Goal: Answer question/provide support: Share knowledge or assist other users

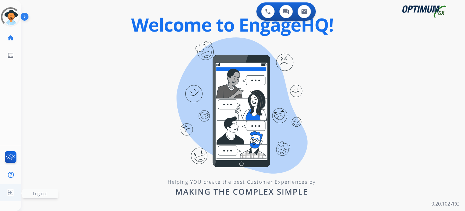
click at [9, 193] on img at bounding box center [10, 192] width 11 height 12
click at [9, 192] on img at bounding box center [10, 192] width 11 height 12
click at [26, 20] on img at bounding box center [26, 18] width 10 height 12
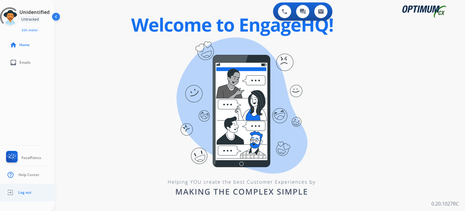
click at [28, 189] on link "Log out" at bounding box center [18, 192] width 27 height 12
click at [28, 192] on span "Log out" at bounding box center [24, 192] width 13 height 5
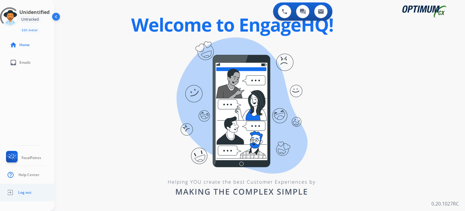
click at [28, 192] on span "Log out" at bounding box center [24, 192] width 13 height 5
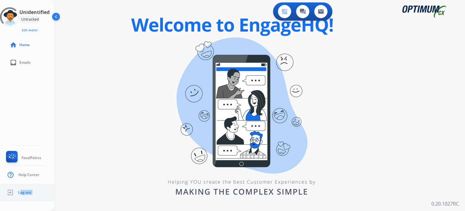
click at [28, 192] on span "Log out" at bounding box center [24, 192] width 13 height 5
click at [29, 196] on link "Log out" at bounding box center [18, 192] width 27 height 12
click at [30, 196] on link "Log out" at bounding box center [18, 192] width 27 height 12
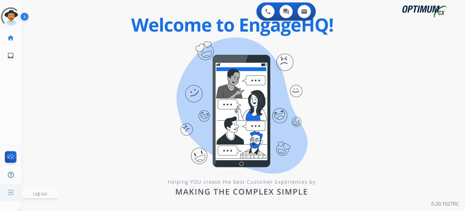
click at [11, 189] on img at bounding box center [10, 192] width 11 height 12
click at [10, 189] on img at bounding box center [10, 192] width 11 height 12
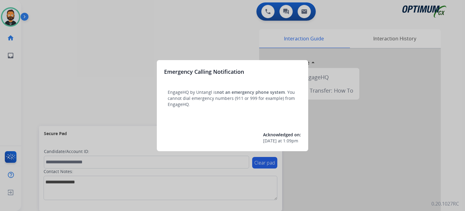
click at [128, 110] on div at bounding box center [232, 105] width 465 height 211
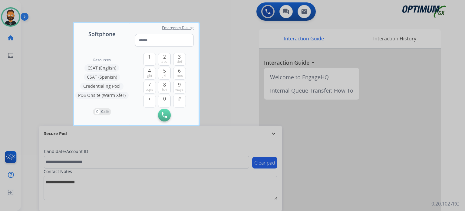
click at [275, 136] on div at bounding box center [232, 105] width 465 height 211
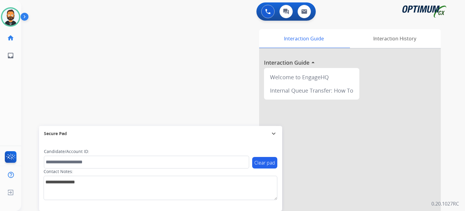
click at [271, 132] on mat-icon "expand_more" at bounding box center [273, 133] width 7 height 7
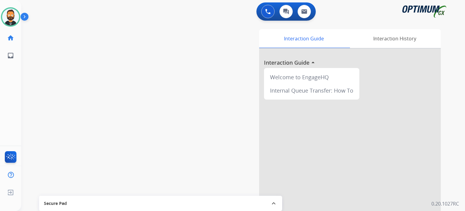
click at [25, 16] on img at bounding box center [26, 18] width 10 height 12
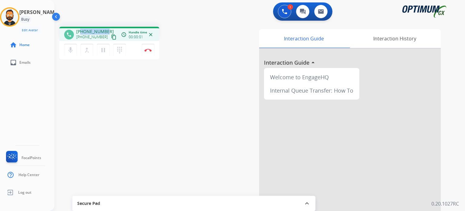
drag, startPoint x: 105, startPoint y: 32, endPoint x: 81, endPoint y: 29, distance: 24.7
click at [81, 29] on span "[PHONE_NUMBER]" at bounding box center [95, 31] width 38 height 6
copy span "9082471401"
click at [151, 51] on img at bounding box center [148, 49] width 7 height 3
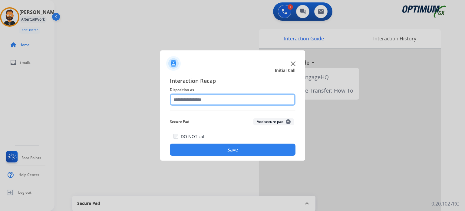
click at [221, 98] on input "text" at bounding box center [233, 99] width 126 height 12
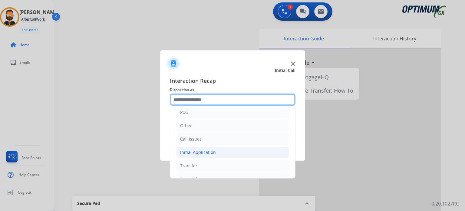
scroll to position [40, 0]
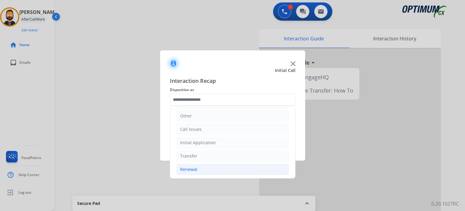
click at [215, 167] on li "Renewal" at bounding box center [232, 169] width 113 height 12
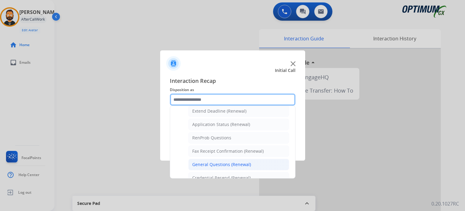
scroll to position [161, 0]
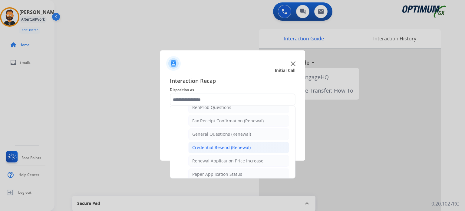
click at [211, 148] on div "Credential Resend (Renewal)" at bounding box center [221, 147] width 58 height 6
type input "**********"
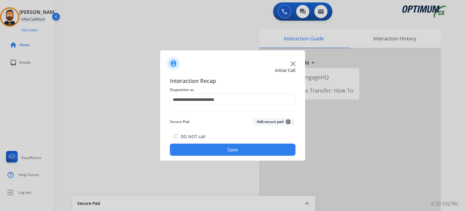
click at [212, 150] on button "Save" at bounding box center [233, 149] width 126 height 12
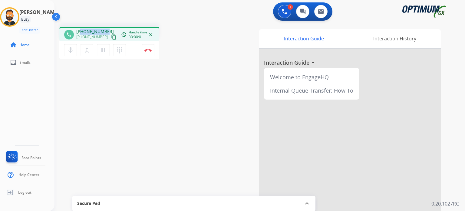
drag, startPoint x: 105, startPoint y: 31, endPoint x: 81, endPoint y: 30, distance: 23.7
click at [81, 30] on span "[PHONE_NUMBER]" at bounding box center [95, 31] width 38 height 6
copy span "9728800081"
click at [150, 51] on img at bounding box center [148, 49] width 7 height 3
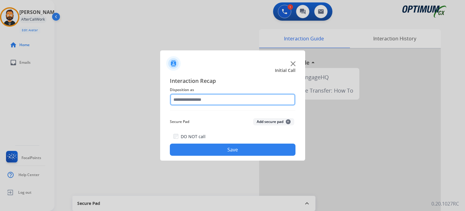
click at [213, 100] on input "text" at bounding box center [233, 99] width 126 height 12
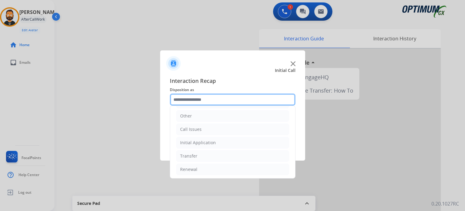
scroll to position [40, 0]
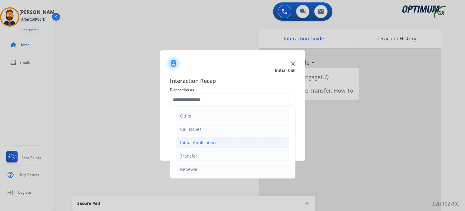
click at [219, 140] on li "Initial Application" at bounding box center [232, 143] width 113 height 12
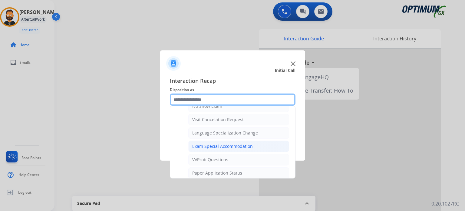
scroll to position [313, 0]
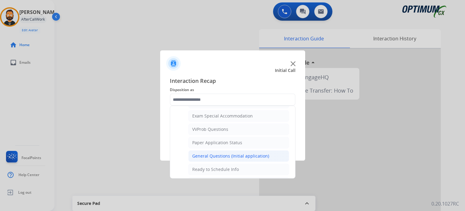
click at [222, 153] on div "General Questions (Initial application)" at bounding box center [230, 156] width 77 height 6
type input "**********"
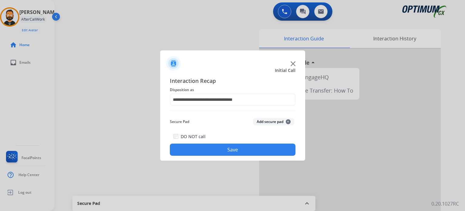
click at [222, 151] on button "Save" at bounding box center [233, 149] width 126 height 12
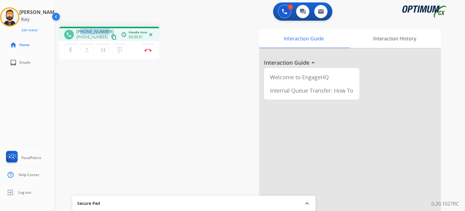
drag, startPoint x: 106, startPoint y: 32, endPoint x: 80, endPoint y: 29, distance: 26.6
click at [80, 29] on div "[PHONE_NUMBER] [PHONE_NUMBER] content_copy" at bounding box center [96, 34] width 41 height 12
copy span "5614253469"
click at [149, 48] on img at bounding box center [148, 49] width 7 height 3
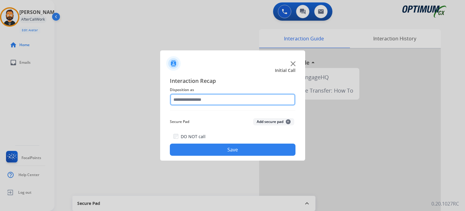
click at [216, 97] on input "text" at bounding box center [233, 99] width 126 height 12
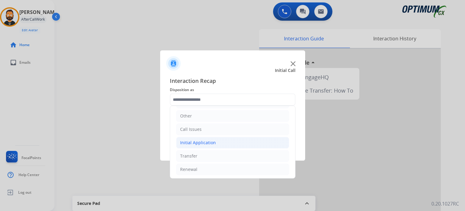
click at [208, 144] on div "Initial Application" at bounding box center [198, 142] width 36 height 6
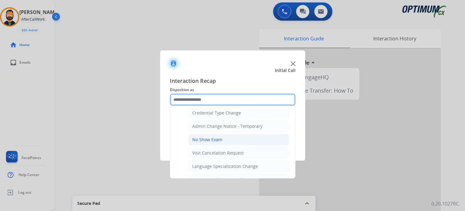
scroll to position [252, 0]
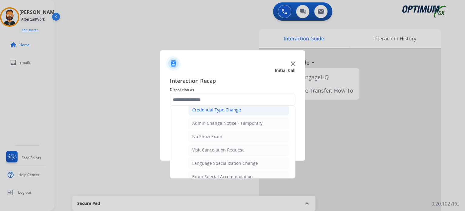
click at [220, 109] on div "Credential Type Change" at bounding box center [216, 110] width 49 height 6
type input "**********"
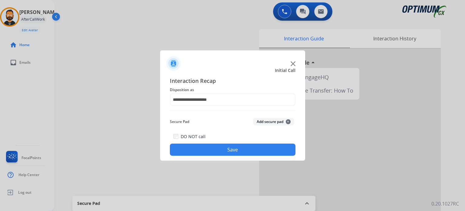
click at [218, 148] on button "Save" at bounding box center [233, 149] width 126 height 12
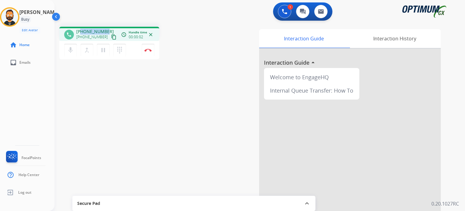
drag, startPoint x: 105, startPoint y: 30, endPoint x: 81, endPoint y: 32, distance: 23.7
click at [81, 32] on span "[PHONE_NUMBER]" at bounding box center [95, 31] width 38 height 6
copy span "9146881600"
click at [151, 52] on button "Disconnect" at bounding box center [148, 50] width 13 height 13
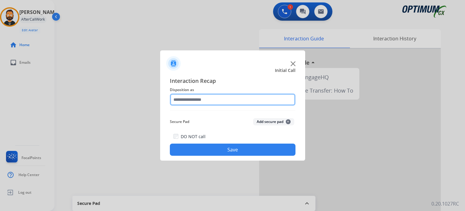
click at [244, 101] on input "text" at bounding box center [233, 99] width 126 height 12
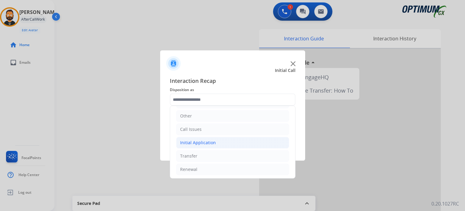
click at [224, 142] on li "Initial Application" at bounding box center [232, 143] width 113 height 12
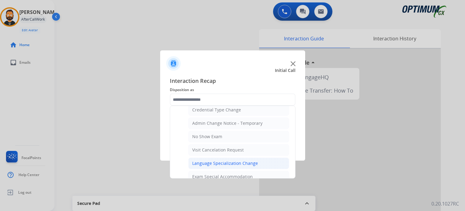
click at [222, 161] on div "Language Specialization Change" at bounding box center [225, 163] width 66 height 6
type input "**********"
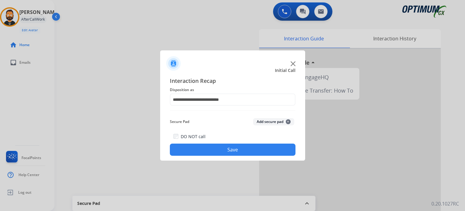
click at [223, 153] on button "Save" at bounding box center [233, 149] width 126 height 12
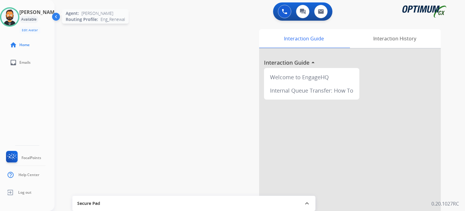
click at [13, 13] on img at bounding box center [9, 16] width 17 height 17
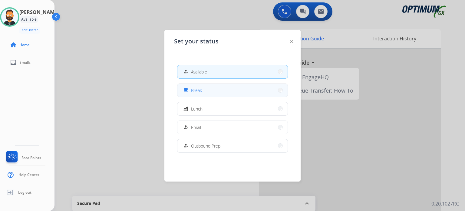
click at [201, 94] on button "free_breakfast Break" at bounding box center [233, 90] width 110 height 13
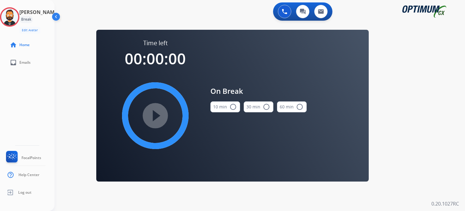
click at [215, 111] on button "10 min radio_button_unchecked" at bounding box center [226, 106] width 30 height 11
click at [159, 112] on mat-icon "play_circle_filled" at bounding box center [155, 115] width 7 height 7
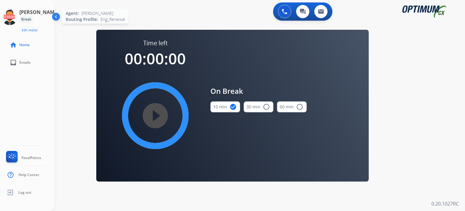
click at [15, 15] on icon at bounding box center [10, 17] width 20 height 20
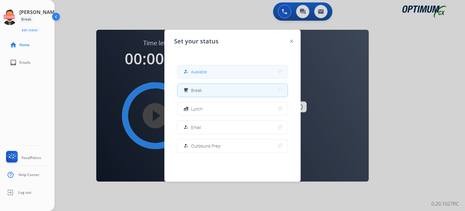
click at [207, 73] on span "Available" at bounding box center [199, 71] width 16 height 6
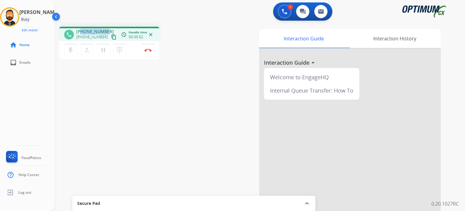
drag, startPoint x: 105, startPoint y: 30, endPoint x: 80, endPoint y: 27, distance: 24.5
click at [80, 27] on div "phone [PHONE_NUMBER] [PHONE_NUMBER] content_copy access_time Call metrics Queue…" at bounding box center [109, 34] width 100 height 14
copy span "2058745446"
click at [144, 50] on button "Disconnect" at bounding box center [148, 50] width 13 height 13
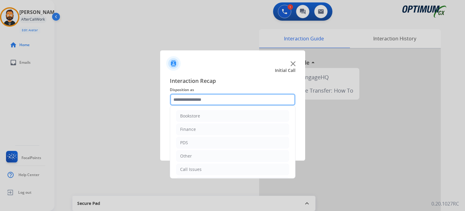
click at [196, 97] on input "text" at bounding box center [233, 99] width 126 height 12
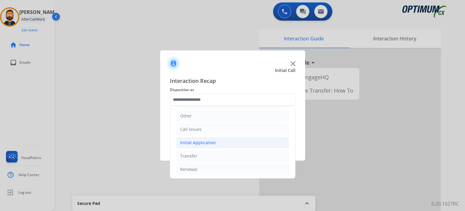
click at [202, 143] on div "Initial Application" at bounding box center [198, 142] width 36 height 6
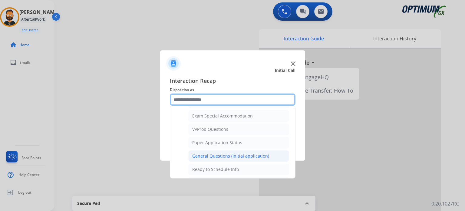
scroll to position [313, 0]
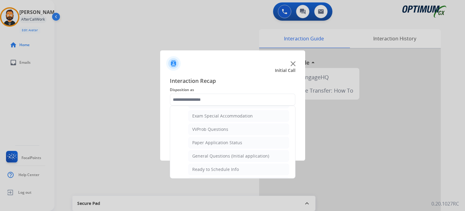
click at [211, 155] on div "General Questions (Initial application)" at bounding box center [230, 156] width 77 height 6
type input "**********"
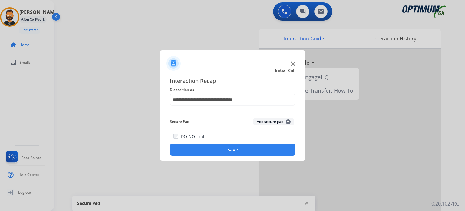
click at [210, 153] on button "Save" at bounding box center [233, 149] width 126 height 12
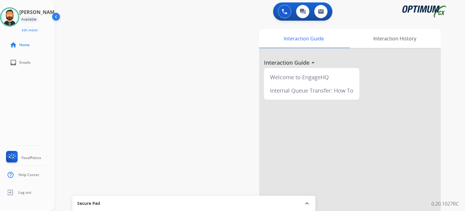
click at [234, 85] on div "Interaction Guide Interaction History Interaction Guide arrow_drop_up Welcome t…" at bounding box center [328, 151] width 227 height 245
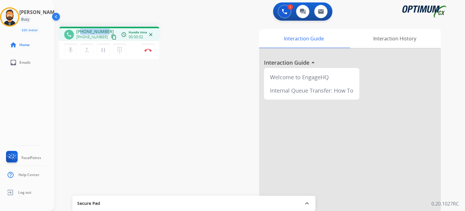
drag, startPoint x: 105, startPoint y: 32, endPoint x: 81, endPoint y: 29, distance: 25.0
click at [81, 29] on span "[PHONE_NUMBER]" at bounding box center [95, 31] width 38 height 6
copy span "3153122587"
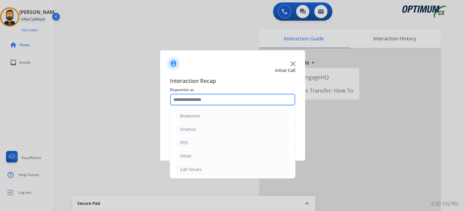
click at [205, 97] on input "text" at bounding box center [233, 99] width 126 height 12
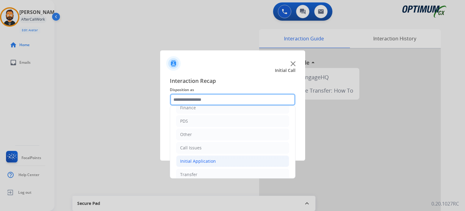
scroll to position [40, 0]
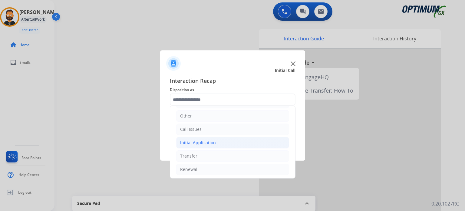
click at [213, 143] on div "Initial Application" at bounding box center [198, 142] width 36 height 6
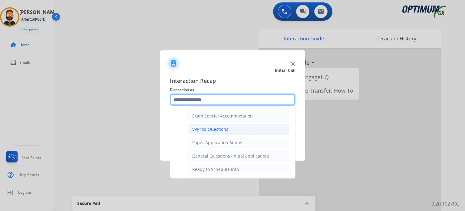
scroll to position [343, 0]
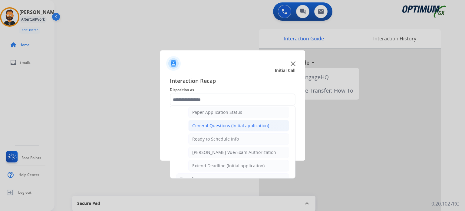
click at [228, 125] on div "General Questions (Initial application)" at bounding box center [230, 125] width 77 height 6
type input "**********"
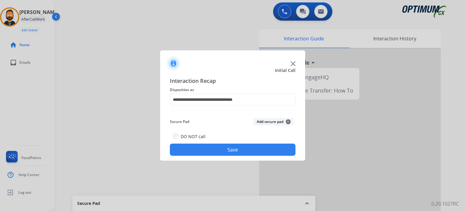
click at [231, 148] on button "Save" at bounding box center [233, 149] width 126 height 12
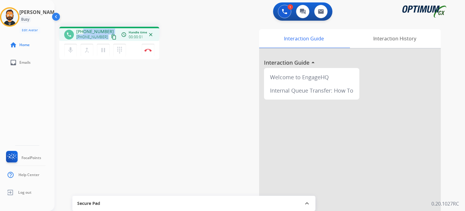
drag, startPoint x: 107, startPoint y: 32, endPoint x: 85, endPoint y: 26, distance: 23.0
click at [85, 26] on div "phone [PHONE_NUMBER] [PHONE_NUMBER] content_copy access_time Call metrics Queue…" at bounding box center [253, 148] width 396 height 253
click at [90, 22] on div "1 Voice Interactions 0 Chat Interactions 0 Email Interactions" at bounding box center [256, 11] width 389 height 19
drag, startPoint x: 105, startPoint y: 30, endPoint x: 81, endPoint y: 28, distance: 24.0
click at [81, 28] on span "[PHONE_NUMBER]" at bounding box center [95, 31] width 38 height 6
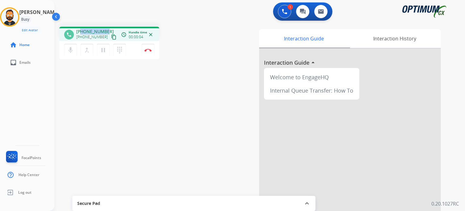
copy span "4059993202"
click at [151, 50] on img at bounding box center [148, 49] width 7 height 3
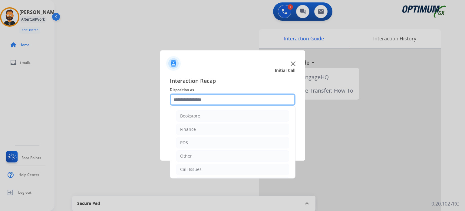
click at [195, 102] on input "text" at bounding box center [233, 99] width 126 height 12
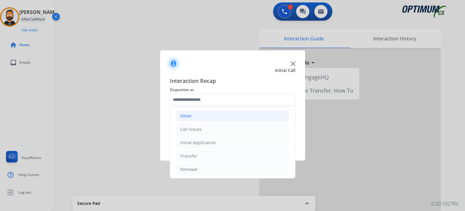
click at [201, 116] on li "Other" at bounding box center [232, 116] width 113 height 12
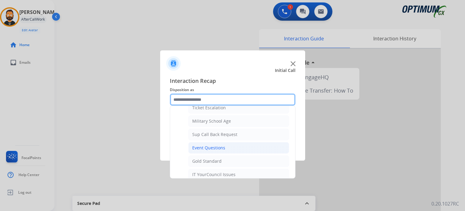
scroll to position [101, 0]
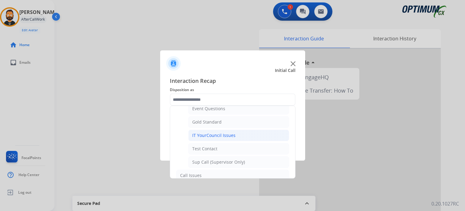
click at [221, 138] on li "IT YourCouncil Issues" at bounding box center [238, 135] width 101 height 12
type input "**********"
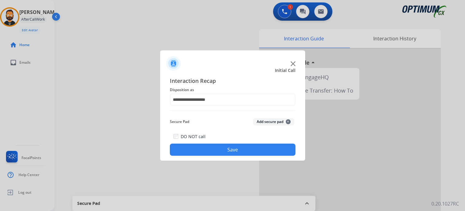
click at [222, 143] on div "DO NOT call Save" at bounding box center [233, 143] width 126 height 23
click at [219, 146] on button "Save" at bounding box center [233, 149] width 126 height 12
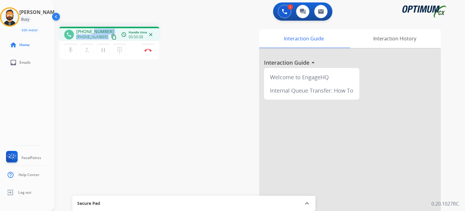
drag, startPoint x: 107, startPoint y: 32, endPoint x: 94, endPoint y: 31, distance: 13.0
click at [94, 31] on div "[PHONE_NUMBER] [PHONE_NUMBER] content_copy" at bounding box center [96, 34] width 41 height 12
drag, startPoint x: 95, startPoint y: 20, endPoint x: 105, endPoint y: 28, distance: 12.7
click at [96, 20] on div "1 Voice Interactions 0 Chat Interactions 0 Email Interactions" at bounding box center [256, 11] width 389 height 19
drag, startPoint x: 105, startPoint y: 28, endPoint x: 81, endPoint y: 29, distance: 24.0
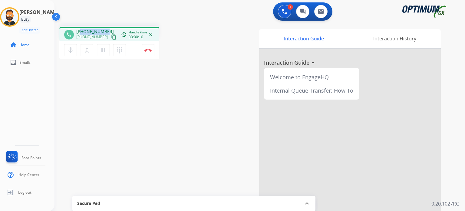
click at [81, 29] on span "[PHONE_NUMBER]" at bounding box center [95, 31] width 38 height 6
copy span "3142814346"
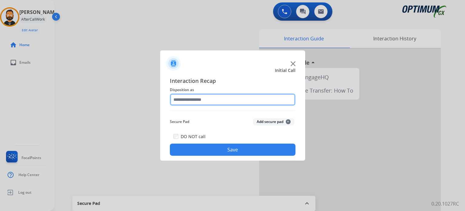
click at [258, 99] on input "text" at bounding box center [233, 99] width 126 height 12
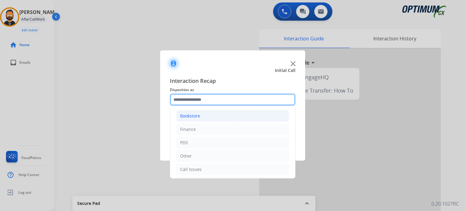
scroll to position [40, 0]
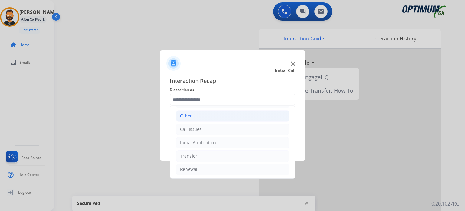
click at [200, 117] on li "Other" at bounding box center [232, 116] width 113 height 12
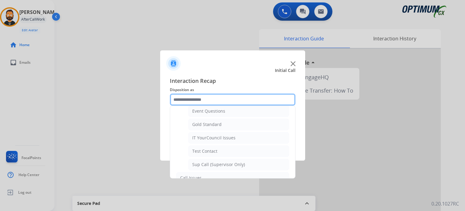
scroll to position [101, 0]
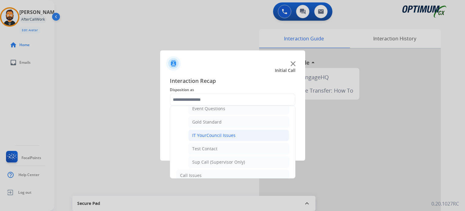
click at [212, 135] on div "IT YourCouncil Issues" at bounding box center [213, 135] width 43 height 6
type input "**********"
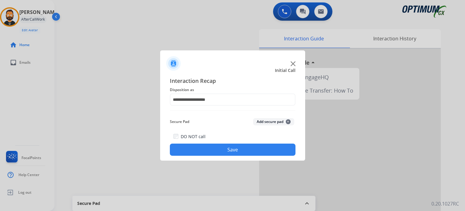
click at [213, 148] on button "Save" at bounding box center [233, 149] width 126 height 12
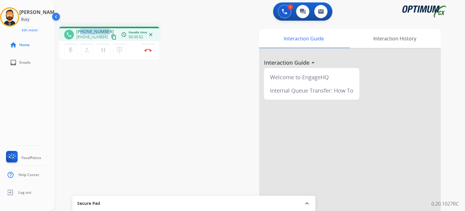
drag, startPoint x: 105, startPoint y: 31, endPoint x: 81, endPoint y: 28, distance: 24.0
click at [81, 28] on span "[PHONE_NUMBER]" at bounding box center [95, 31] width 38 height 6
copy span "4044887525"
click at [148, 51] on img at bounding box center [148, 49] width 7 height 3
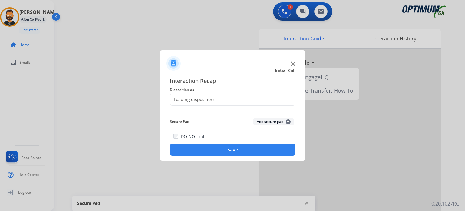
click at [191, 102] on div "Loading dispositions..." at bounding box center [194, 99] width 49 height 6
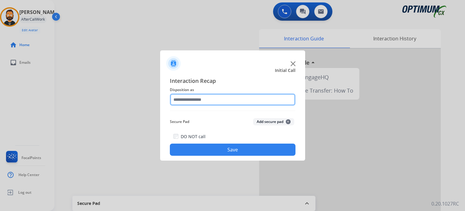
click at [223, 97] on input "text" at bounding box center [233, 99] width 126 height 12
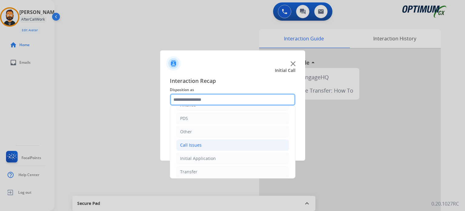
scroll to position [40, 0]
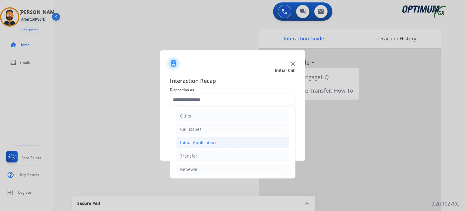
click at [224, 141] on li "Initial Application" at bounding box center [232, 143] width 113 height 12
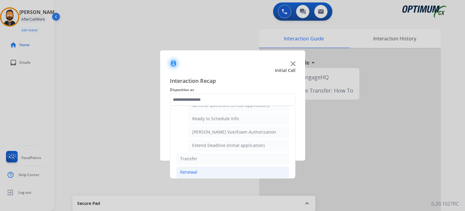
click at [201, 167] on li "Renewal" at bounding box center [232, 172] width 113 height 12
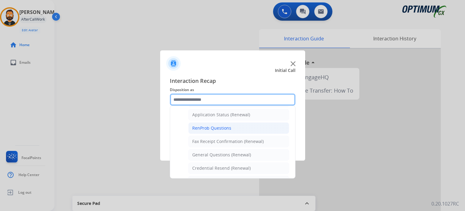
scroll to position [140, 0]
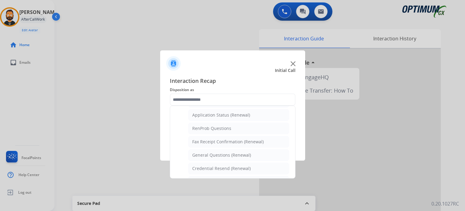
click at [226, 156] on div "General Questions (Renewal)" at bounding box center [221, 155] width 59 height 6
type input "**********"
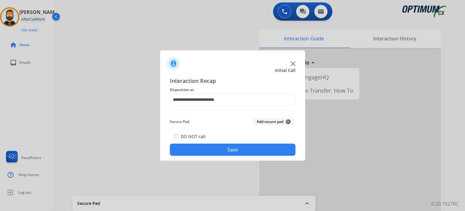
click at [227, 153] on button "Save" at bounding box center [233, 149] width 126 height 12
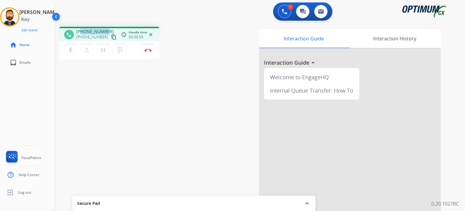
drag, startPoint x: 105, startPoint y: 29, endPoint x: 81, endPoint y: 31, distance: 24.3
click at [81, 31] on div "[PHONE_NUMBER] [PHONE_NUMBER] content_copy" at bounding box center [96, 34] width 41 height 12
copy span "3017282129"
click at [145, 50] on img at bounding box center [148, 49] width 7 height 3
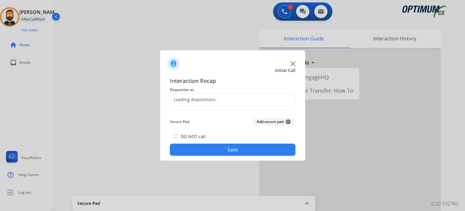
click at [205, 97] on div "Loading dispositions..." at bounding box center [194, 99] width 49 height 6
click at [205, 101] on div "Loading dispositions..." at bounding box center [194, 99] width 49 height 6
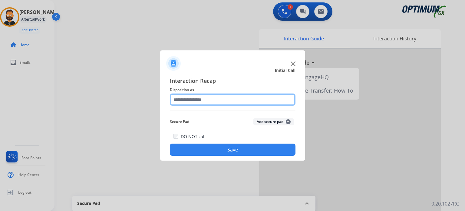
click at [205, 101] on input "text" at bounding box center [233, 99] width 126 height 12
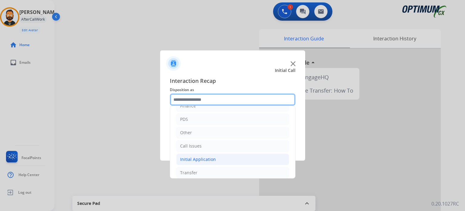
scroll to position [40, 0]
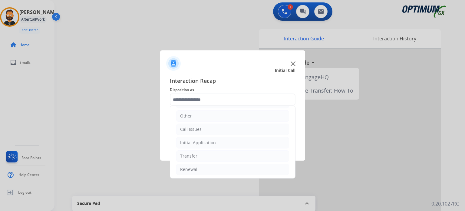
click at [211, 160] on ul "Bookstore Finance PDS Other Call Issues Initial Application Transfer Renewal" at bounding box center [232, 122] width 125 height 113
click at [209, 167] on li "Renewal" at bounding box center [232, 169] width 113 height 12
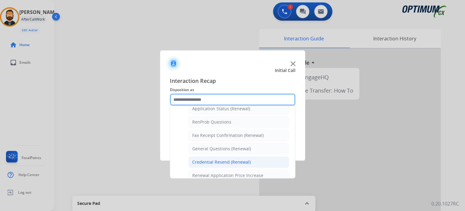
scroll to position [161, 0]
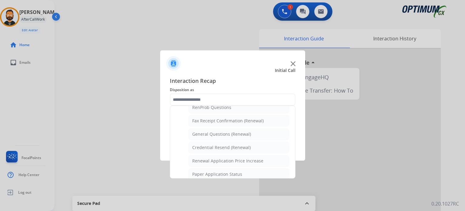
click at [218, 151] on ul "Names Change Questions/Assistance (Renewal) Extend Deadline (Renewal) Applicati…" at bounding box center [232, 150] width 113 height 191
click at [218, 150] on li "Credential Resend (Renewal)" at bounding box center [238, 147] width 101 height 12
type input "**********"
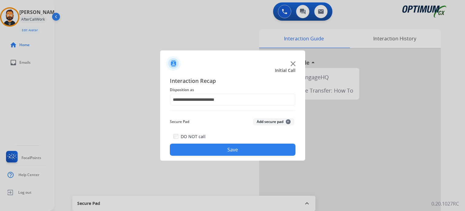
click at [218, 150] on button "Save" at bounding box center [233, 149] width 126 height 12
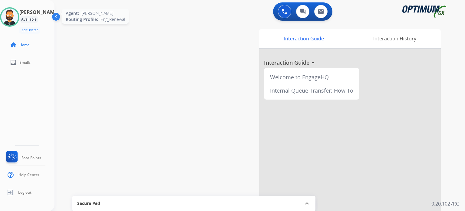
click at [13, 19] on img at bounding box center [9, 16] width 17 height 17
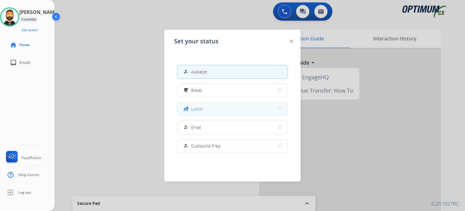
click at [196, 106] on span "Lunch" at bounding box center [197, 108] width 12 height 6
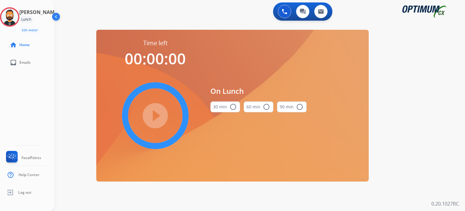
click at [231, 107] on mat-icon "radio_button_unchecked" at bounding box center [233, 106] width 7 height 7
click at [156, 112] on mat-icon "play_circle_filled" at bounding box center [155, 115] width 7 height 7
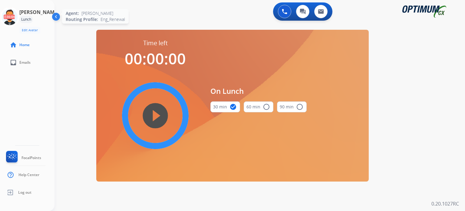
click at [15, 20] on icon at bounding box center [10, 17] width 20 height 20
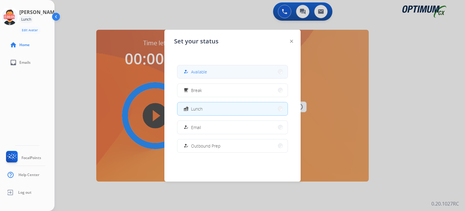
click at [191, 68] on div "how_to_reg Available" at bounding box center [194, 71] width 25 height 7
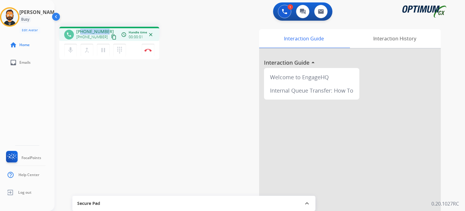
drag, startPoint x: 105, startPoint y: 31, endPoint x: 81, endPoint y: 32, distance: 23.3
click at [81, 32] on span "[PHONE_NUMBER]" at bounding box center [95, 31] width 38 height 6
click at [105, 50] on mat-icon "pause" at bounding box center [103, 49] width 7 height 7
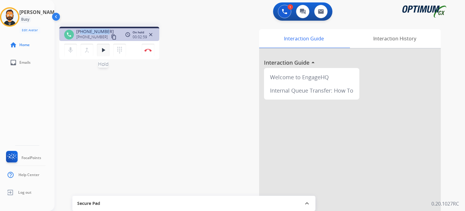
click at [104, 50] on mat-icon "play_arrow" at bounding box center [103, 49] width 7 height 7
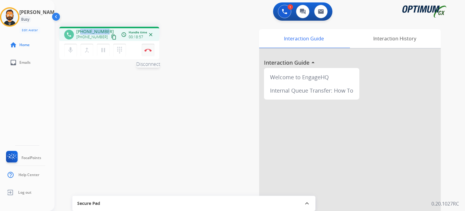
click at [148, 51] on img at bounding box center [148, 49] width 7 height 3
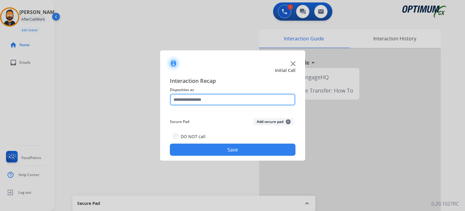
click at [204, 101] on input "text" at bounding box center [233, 99] width 126 height 12
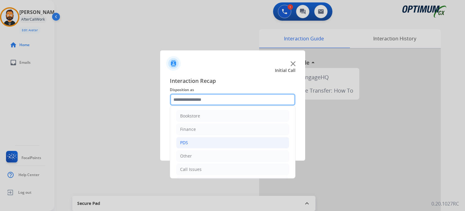
scroll to position [40, 0]
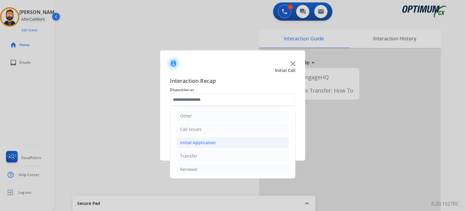
click at [212, 141] on div "Initial Application" at bounding box center [198, 142] width 36 height 6
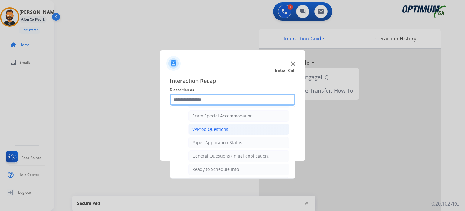
scroll to position [343, 0]
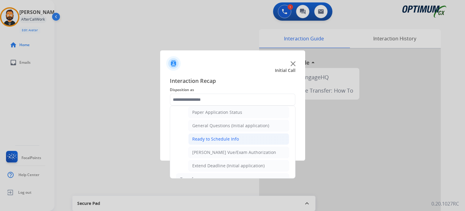
click at [215, 136] on div "Ready to Schedule Info" at bounding box center [215, 139] width 47 height 6
type input "**********"
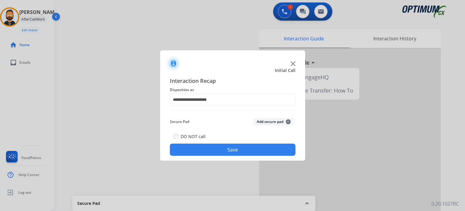
drag, startPoint x: 215, startPoint y: 147, endPoint x: 192, endPoint y: 142, distance: 23.9
click at [216, 148] on button "Save" at bounding box center [233, 149] width 126 height 12
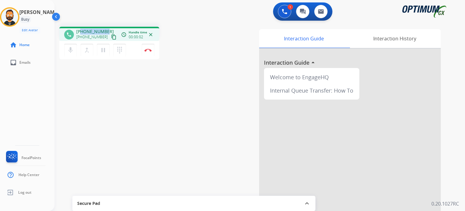
drag, startPoint x: 107, startPoint y: 31, endPoint x: 81, endPoint y: 31, distance: 26.1
click at [81, 31] on div "[PHONE_NUMBER] [PHONE_NUMBER] content_copy" at bounding box center [96, 34] width 41 height 12
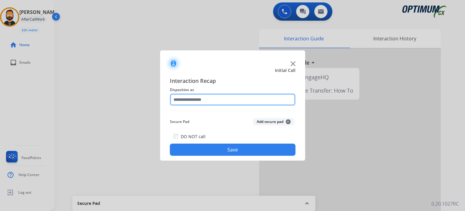
click at [192, 99] on input "text" at bounding box center [233, 99] width 126 height 12
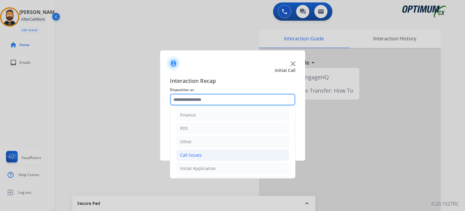
scroll to position [40, 0]
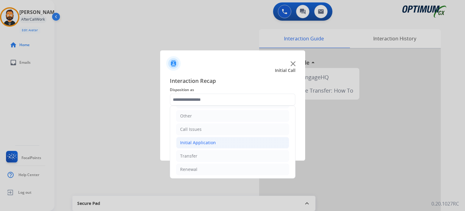
click at [215, 144] on li "Initial Application" at bounding box center [232, 143] width 113 height 12
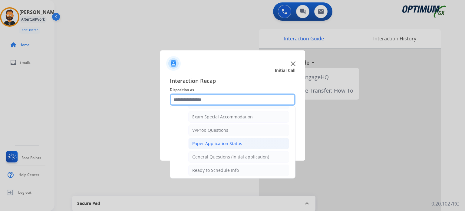
scroll to position [313, 0]
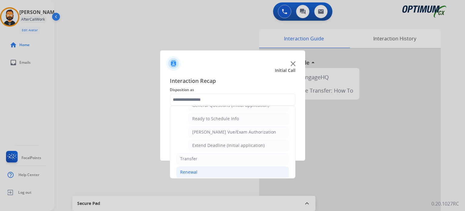
click at [205, 167] on li "Renewal" at bounding box center [232, 172] width 113 height 12
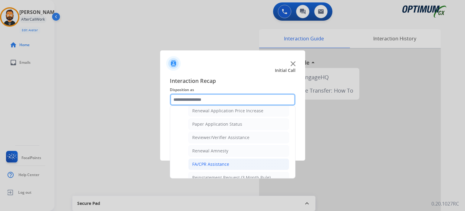
scroll to position [201, 0]
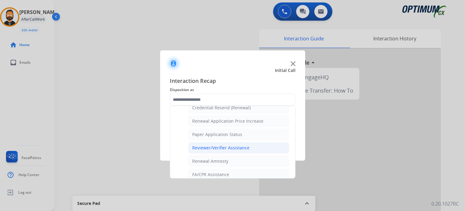
click at [210, 146] on div "Reviewer/Verifier Assistance" at bounding box center [220, 148] width 57 height 6
type input "**********"
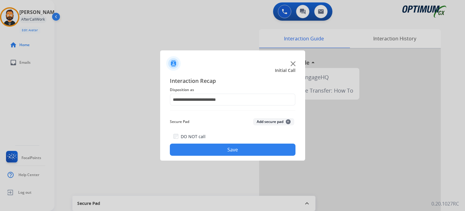
click at [210, 146] on button "Save" at bounding box center [233, 149] width 126 height 12
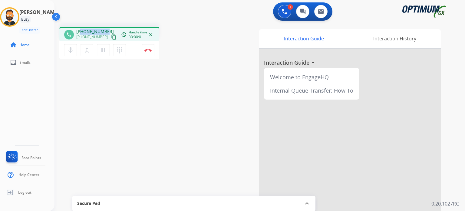
drag, startPoint x: 105, startPoint y: 29, endPoint x: 80, endPoint y: 31, distance: 24.9
click at [80, 31] on span "[PHONE_NUMBER]" at bounding box center [95, 31] width 38 height 6
click at [103, 52] on mat-icon "pause" at bounding box center [103, 49] width 7 height 7
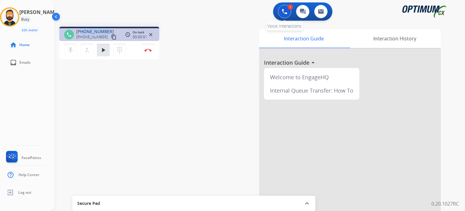
click at [282, 13] on img at bounding box center [284, 11] width 5 height 5
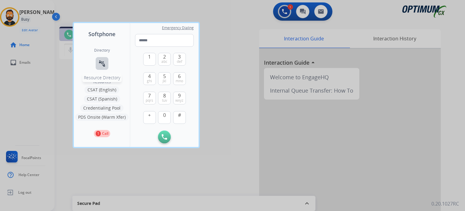
click at [101, 62] on mat-icon "connect_without_contact" at bounding box center [101, 63] width 7 height 7
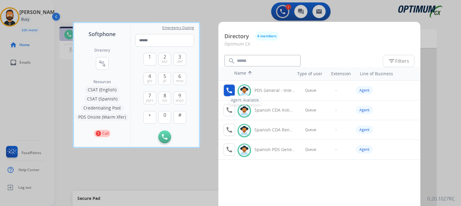
click at [231, 91] on mat-icon "call" at bounding box center [228, 90] width 7 height 7
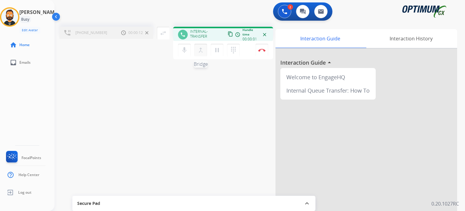
click at [199, 49] on mat-icon "merge_type" at bounding box center [200, 49] width 7 height 7
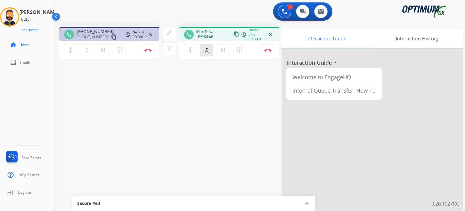
click at [163, 36] on button "close_fullscreen Connect 3-Way Call" at bounding box center [169, 33] width 13 height 13
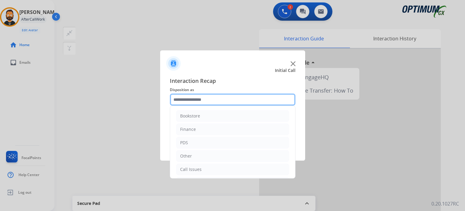
click at [216, 98] on input "text" at bounding box center [233, 99] width 126 height 12
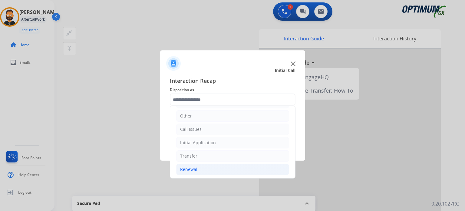
click at [204, 169] on li "Renewal" at bounding box center [232, 169] width 113 height 12
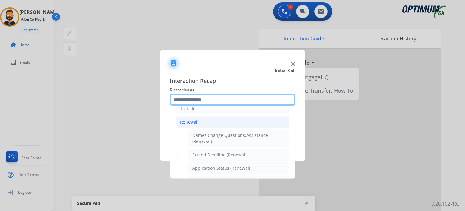
scroll to position [161, 0]
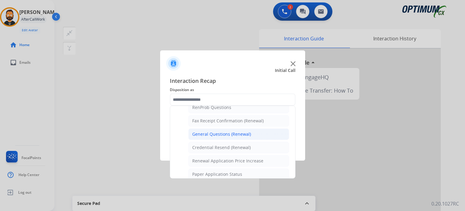
click at [212, 133] on div "General Questions (Renewal)" at bounding box center [221, 134] width 59 height 6
type input "**********"
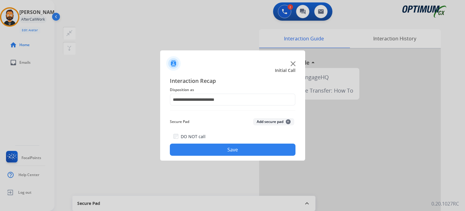
click at [215, 148] on button "Save" at bounding box center [233, 149] width 126 height 12
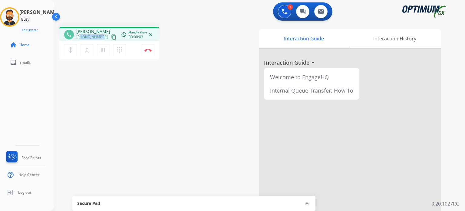
drag, startPoint x: 101, startPoint y: 36, endPoint x: 80, endPoint y: 37, distance: 20.6
click at [80, 37] on span "[PHONE_NUMBER]" at bounding box center [92, 37] width 32 height 5
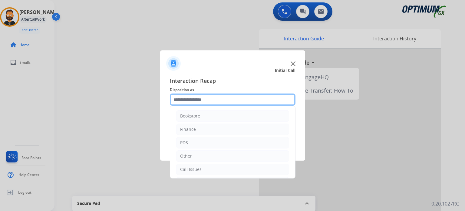
click at [214, 98] on input "text" at bounding box center [233, 99] width 126 height 12
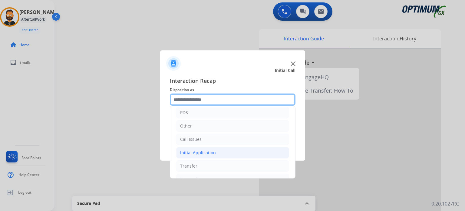
scroll to position [40, 0]
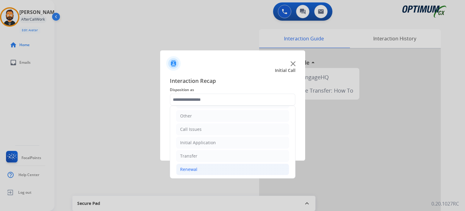
click at [197, 168] on li "Renewal" at bounding box center [232, 169] width 113 height 12
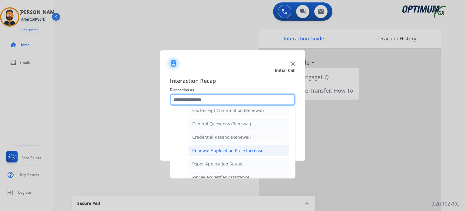
scroll to position [161, 0]
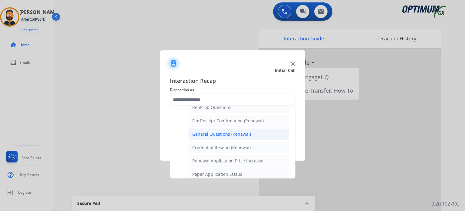
click at [224, 131] on div "General Questions (Renewal)" at bounding box center [221, 134] width 59 height 6
type input "**********"
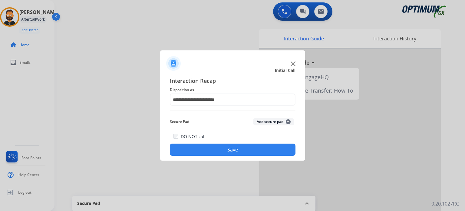
click at [218, 154] on button "Save" at bounding box center [233, 149] width 126 height 12
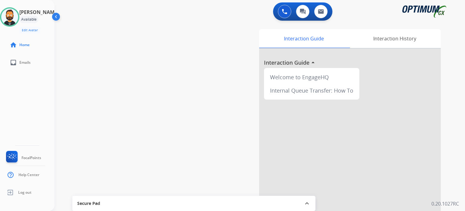
click at [129, 55] on div "swap_horiz Break voice bridge close_fullscreen Connect 3-Way Call merge_type Se…" at bounding box center [253, 148] width 396 height 253
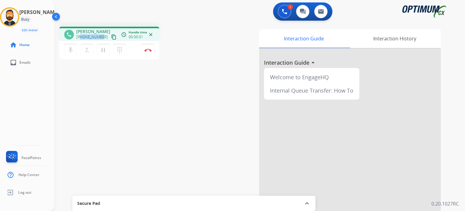
drag, startPoint x: 102, startPoint y: 37, endPoint x: 81, endPoint y: 36, distance: 21.2
click at [81, 36] on div "[PHONE_NUMBER] content_copy" at bounding box center [96, 36] width 41 height 7
click at [148, 51] on img at bounding box center [148, 49] width 7 height 3
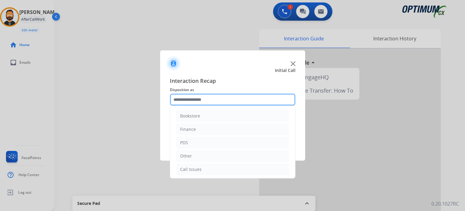
click at [205, 97] on input "text" at bounding box center [233, 99] width 126 height 12
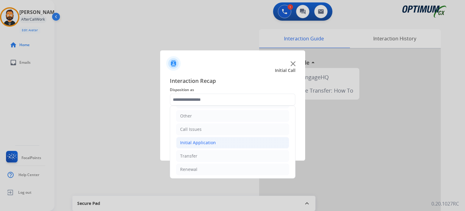
click at [194, 141] on div "Initial Application" at bounding box center [198, 142] width 36 height 6
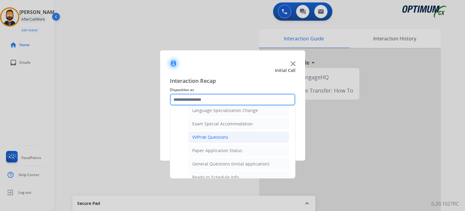
scroll to position [313, 0]
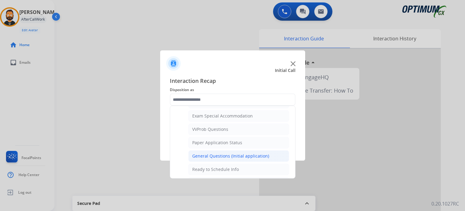
click at [221, 153] on div "General Questions (Initial application)" at bounding box center [230, 156] width 77 height 6
type input "**********"
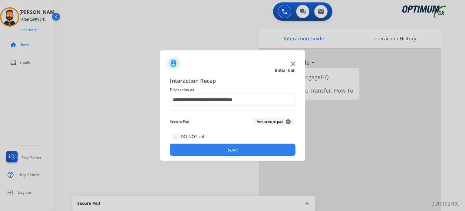
drag, startPoint x: 219, startPoint y: 151, endPoint x: 213, endPoint y: 147, distance: 7.6
click at [219, 151] on button "Save" at bounding box center [233, 149] width 126 height 12
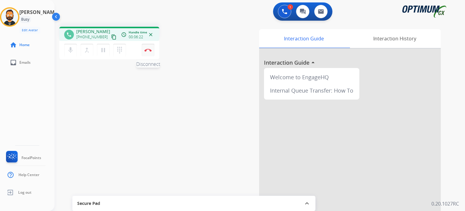
click at [148, 51] on img at bounding box center [148, 49] width 7 height 3
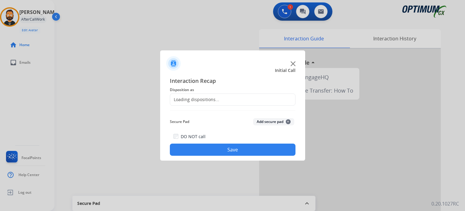
click at [228, 98] on div "Loading dispositions..." at bounding box center [233, 99] width 126 height 12
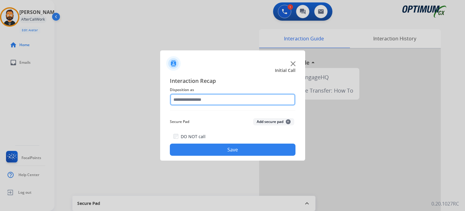
click at [192, 95] on input "text" at bounding box center [233, 99] width 126 height 12
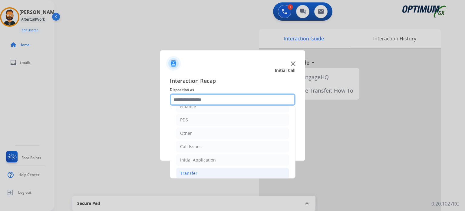
scroll to position [40, 0]
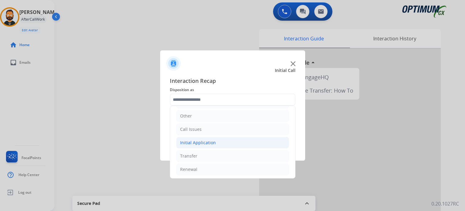
click at [215, 144] on li "Initial Application" at bounding box center [232, 143] width 113 height 12
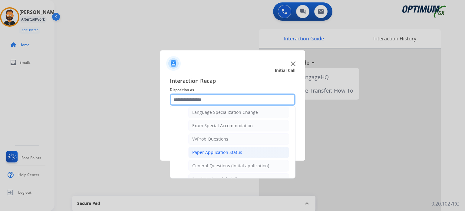
scroll to position [303, 0]
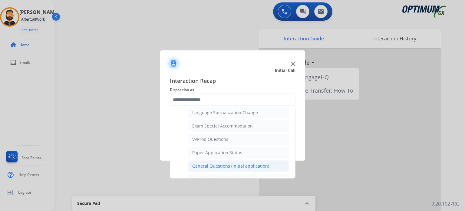
click at [214, 163] on div "General Questions (Initial application)" at bounding box center [230, 166] width 77 height 6
type input "**********"
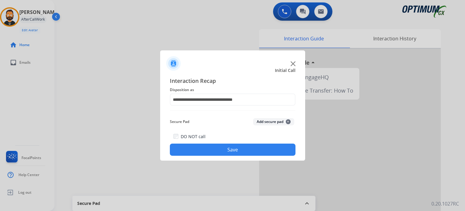
click at [217, 149] on button "Save" at bounding box center [233, 149] width 126 height 12
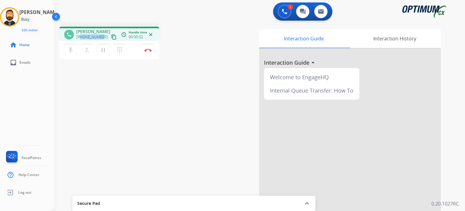
drag, startPoint x: 101, startPoint y: 37, endPoint x: 81, endPoint y: 35, distance: 20.1
click at [81, 35] on span "[PHONE_NUMBER]" at bounding box center [92, 37] width 32 height 5
click at [150, 50] on img at bounding box center [148, 49] width 7 height 3
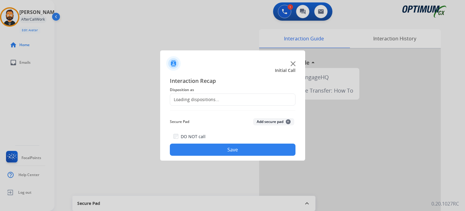
click at [198, 96] on div "Loading dispositions..." at bounding box center [194, 99] width 49 height 6
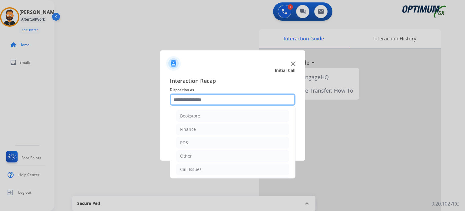
drag, startPoint x: 198, startPoint y: 100, endPoint x: 203, endPoint y: 112, distance: 13.4
click at [198, 100] on input "text" at bounding box center [233, 99] width 126 height 12
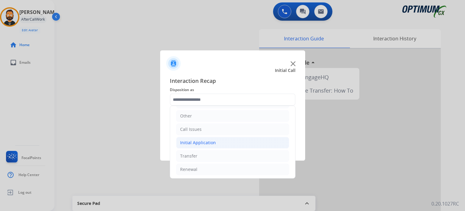
click at [206, 145] on li "Initial Application" at bounding box center [232, 143] width 113 height 12
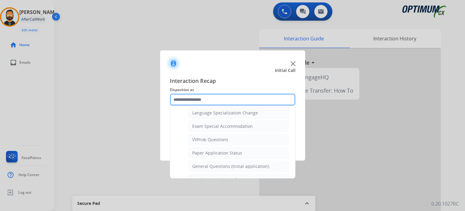
scroll to position [313, 0]
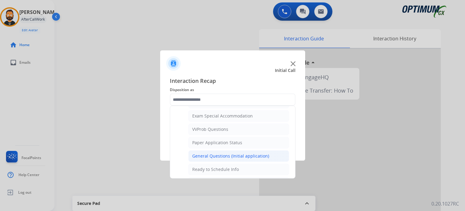
click at [211, 153] on div "General Questions (Initial application)" at bounding box center [230, 156] width 77 height 6
type input "**********"
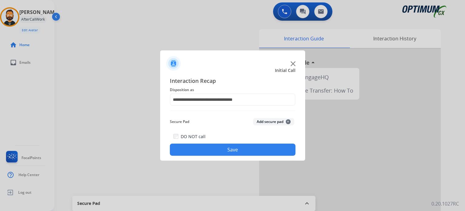
click at [210, 153] on button "Save" at bounding box center [233, 149] width 126 height 12
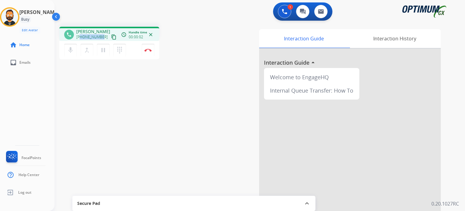
drag, startPoint x: 101, startPoint y: 36, endPoint x: 81, endPoint y: 39, distance: 19.6
click at [81, 39] on span "[PHONE_NUMBER]" at bounding box center [92, 37] width 32 height 5
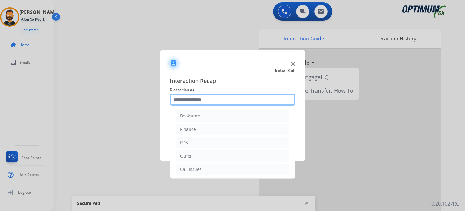
click at [208, 100] on input "text" at bounding box center [233, 99] width 126 height 12
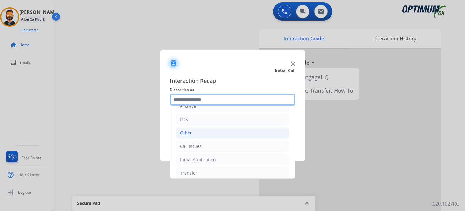
scroll to position [40, 0]
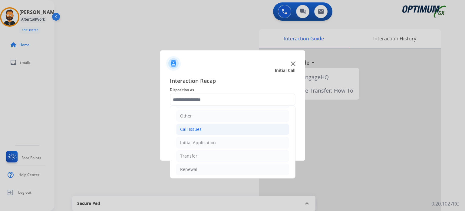
click at [197, 126] on div "Call Issues" at bounding box center [191, 129] width 22 height 6
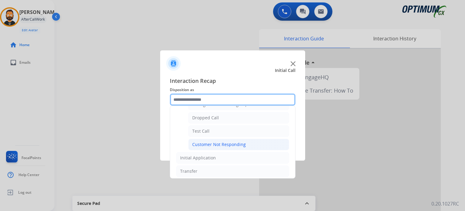
scroll to position [101, 0]
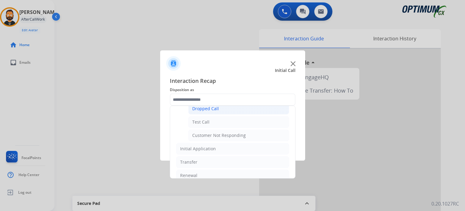
click at [220, 107] on li "Dropped Call" at bounding box center [238, 109] width 101 height 12
type input "**********"
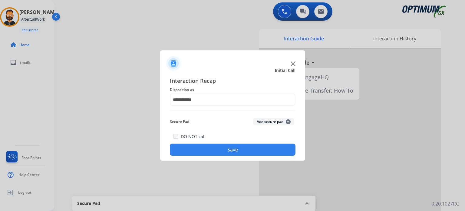
click at [219, 145] on button "Save" at bounding box center [233, 149] width 126 height 12
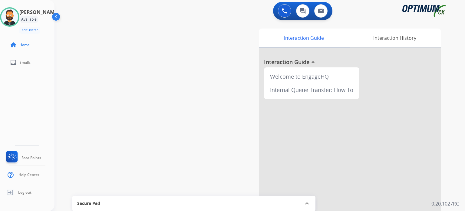
scroll to position [0, 0]
click at [153, 57] on div "swap_horiz Break voice bridge close_fullscreen Connect 3-Way Call merge_type Se…" at bounding box center [253, 148] width 396 height 253
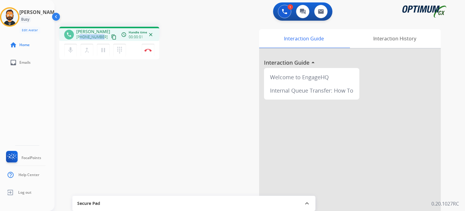
drag, startPoint x: 102, startPoint y: 35, endPoint x: 80, endPoint y: 38, distance: 21.9
click at [80, 38] on div "[PHONE_NUMBER] content_copy" at bounding box center [96, 36] width 41 height 7
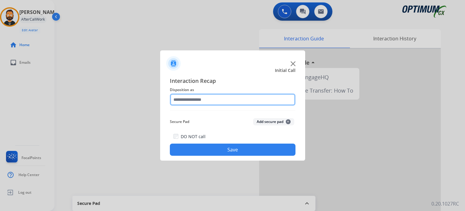
click at [209, 100] on input "text" at bounding box center [233, 99] width 126 height 12
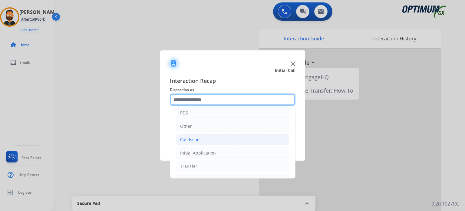
scroll to position [40, 0]
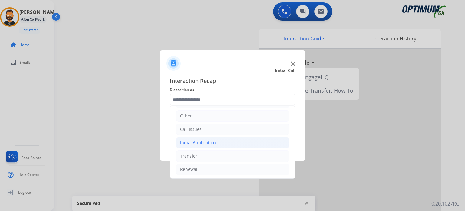
click at [205, 143] on div "Initial Application" at bounding box center [198, 142] width 36 height 6
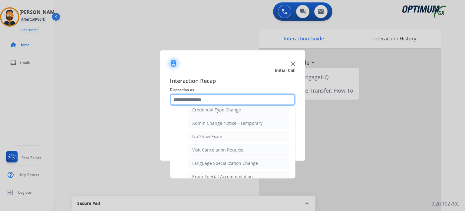
scroll to position [282, 0]
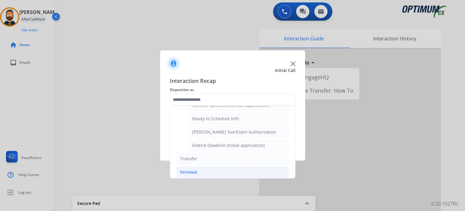
click at [200, 169] on li "Renewal" at bounding box center [232, 172] width 113 height 12
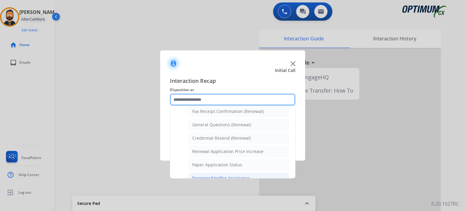
scroll to position [140, 0]
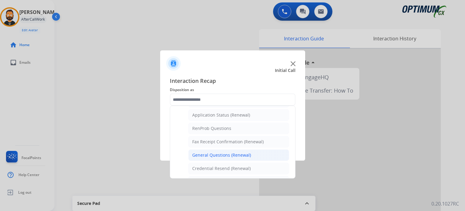
click at [213, 154] on div "General Questions (Renewal)" at bounding box center [221, 155] width 59 height 6
type input "**********"
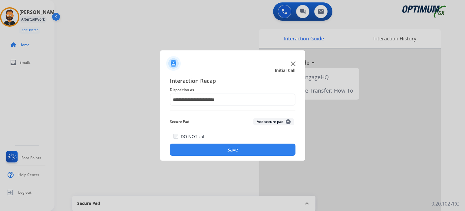
click at [214, 154] on button "Save" at bounding box center [233, 149] width 126 height 12
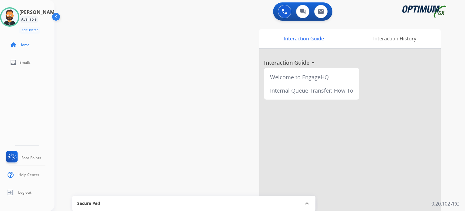
click at [149, 65] on div "swap_horiz Break voice bridge close_fullscreen Connect 3-Way Call merge_type Se…" at bounding box center [253, 148] width 396 height 253
drag, startPoint x: 108, startPoint y: 58, endPoint x: 115, endPoint y: 59, distance: 6.5
click at [108, 58] on div "swap_horiz Break voice bridge close_fullscreen Connect 3-Way Call merge_type Se…" at bounding box center [253, 148] width 396 height 253
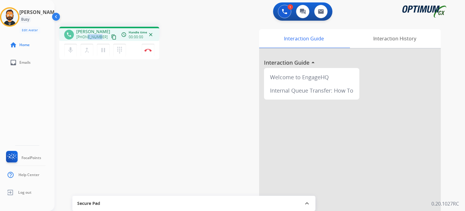
drag, startPoint x: 100, startPoint y: 35, endPoint x: 86, endPoint y: 35, distance: 13.6
click at [86, 35] on span "[PHONE_NUMBER]" at bounding box center [92, 37] width 32 height 5
drag, startPoint x: 101, startPoint y: 35, endPoint x: 81, endPoint y: 35, distance: 19.7
click at [81, 35] on span "[PHONE_NUMBER]" at bounding box center [92, 37] width 32 height 5
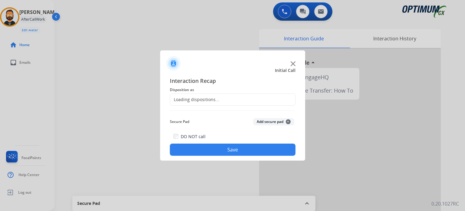
click at [149, 51] on div at bounding box center [232, 105] width 465 height 211
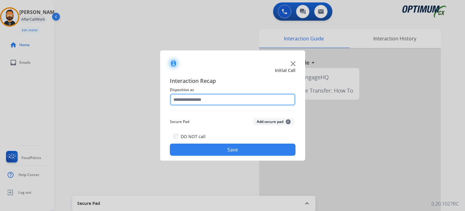
click at [198, 104] on input "text" at bounding box center [233, 99] width 126 height 12
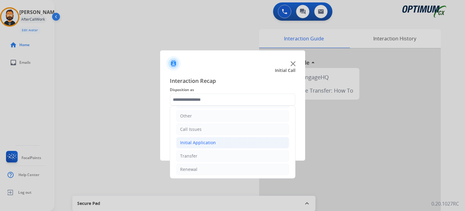
click at [203, 145] on li "Initial Application" at bounding box center [232, 143] width 113 height 12
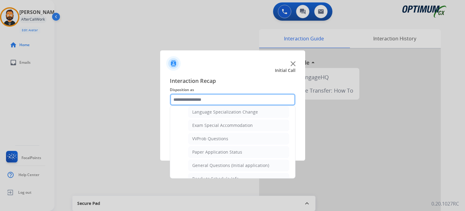
scroll to position [313, 0]
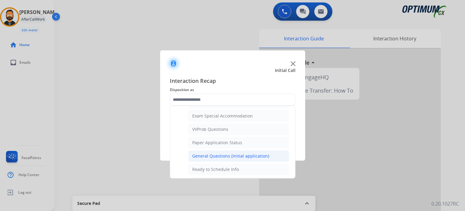
click at [215, 153] on div "General Questions (Initial application)" at bounding box center [230, 156] width 77 height 6
type input "**********"
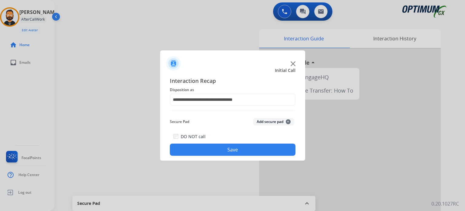
click at [215, 152] on button "Save" at bounding box center [233, 149] width 126 height 12
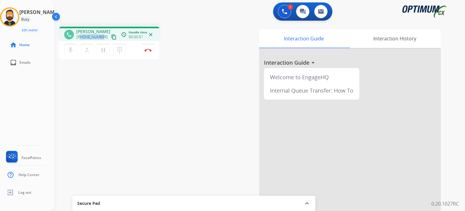
drag, startPoint x: 101, startPoint y: 36, endPoint x: 81, endPoint y: 37, distance: 20.0
click at [81, 37] on span "[PHONE_NUMBER]" at bounding box center [92, 37] width 32 height 5
click at [148, 49] on img at bounding box center [148, 49] width 7 height 3
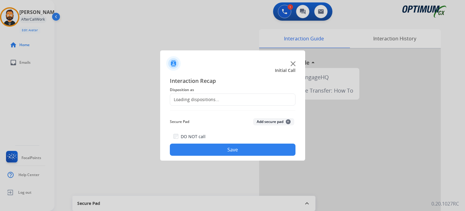
click at [201, 97] on div "Loading dispositions..." at bounding box center [194, 99] width 49 height 6
click at [201, 100] on div "Loading dispositions..." at bounding box center [194, 99] width 49 height 6
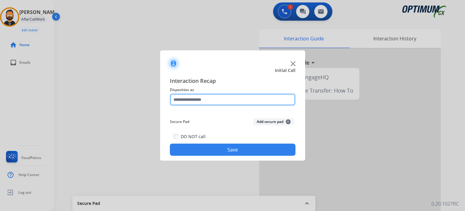
click at [201, 100] on input "text" at bounding box center [233, 99] width 126 height 12
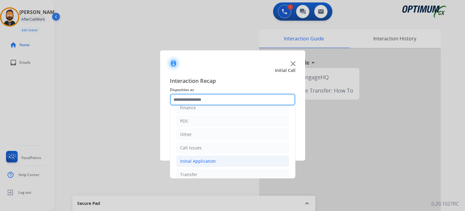
scroll to position [40, 0]
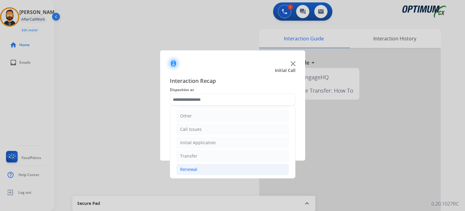
click at [201, 170] on li "Renewal" at bounding box center [232, 169] width 113 height 12
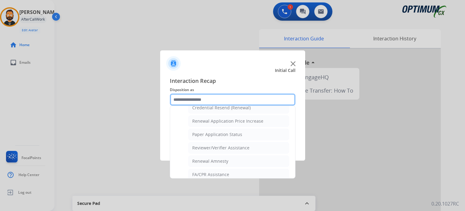
scroll to position [171, 0]
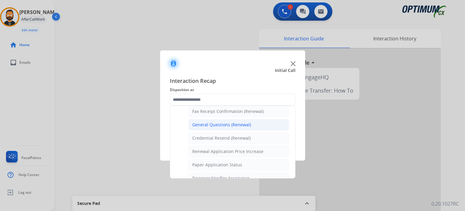
click at [215, 124] on div "General Questions (Renewal)" at bounding box center [221, 124] width 59 height 6
type input "**********"
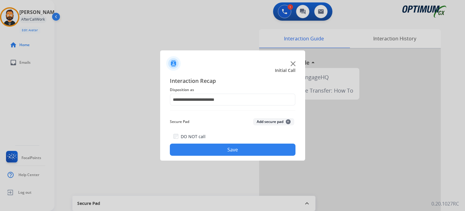
drag, startPoint x: 219, startPoint y: 150, endPoint x: 213, endPoint y: 149, distance: 6.5
click at [219, 150] on button "Save" at bounding box center [233, 149] width 126 height 12
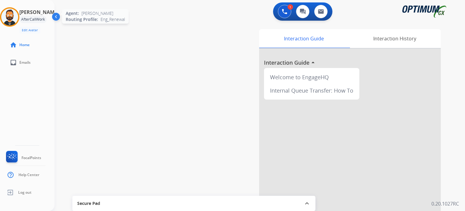
click at [13, 17] on img at bounding box center [9, 16] width 17 height 17
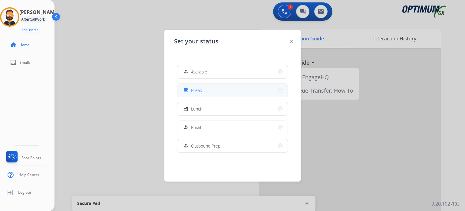
click at [196, 90] on span "Break" at bounding box center [196, 90] width 11 height 6
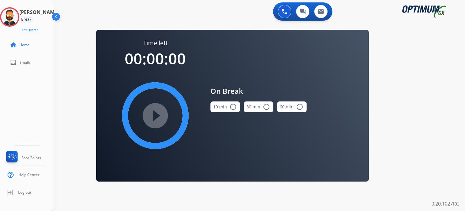
click at [223, 108] on button "10 min radio_button_unchecked" at bounding box center [226, 106] width 30 height 11
click at [155, 113] on mat-icon "play_circle_filled" at bounding box center [155, 115] width 7 height 7
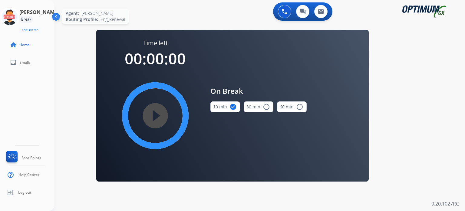
click at [17, 16] on icon at bounding box center [10, 17] width 20 height 20
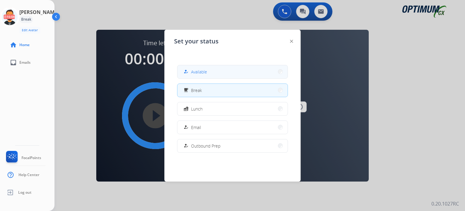
click at [200, 73] on span "Available" at bounding box center [199, 71] width 16 height 6
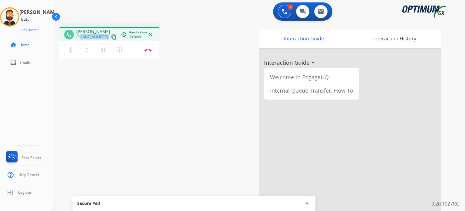
drag, startPoint x: 102, startPoint y: 37, endPoint x: 81, endPoint y: 38, distance: 21.3
click at [81, 38] on div "[PHONE_NUMBER] content_copy" at bounding box center [96, 36] width 41 height 7
click at [149, 46] on button "Disconnect" at bounding box center [148, 50] width 13 height 13
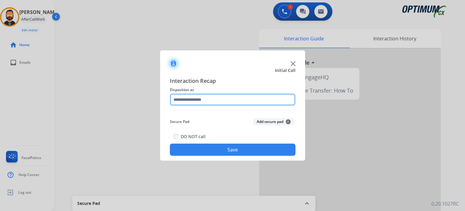
click at [201, 99] on input "text" at bounding box center [233, 99] width 126 height 12
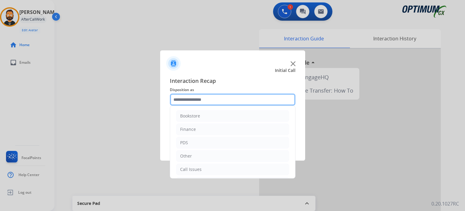
scroll to position [40, 0]
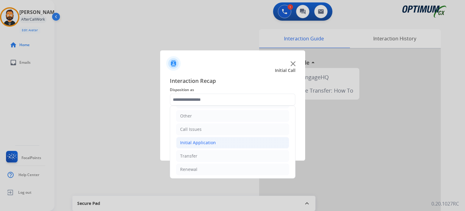
click at [214, 143] on li "Initial Application" at bounding box center [232, 143] width 113 height 12
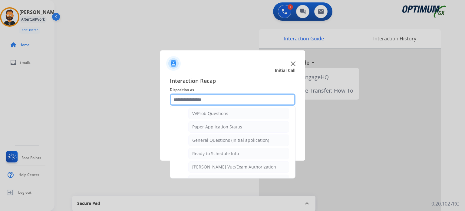
scroll to position [343, 0]
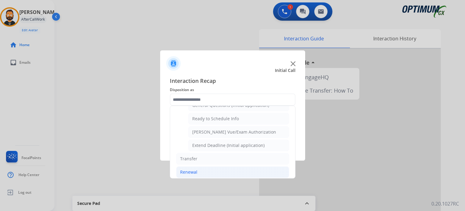
click at [203, 168] on li "Renewal" at bounding box center [232, 172] width 113 height 12
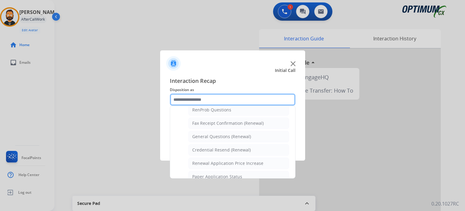
scroll to position [140, 0]
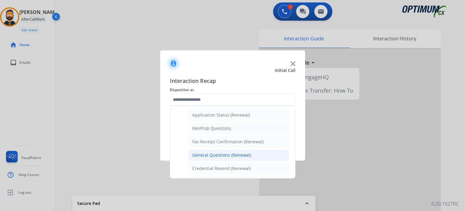
click at [210, 152] on div "General Questions (Renewal)" at bounding box center [221, 155] width 59 height 6
type input "**********"
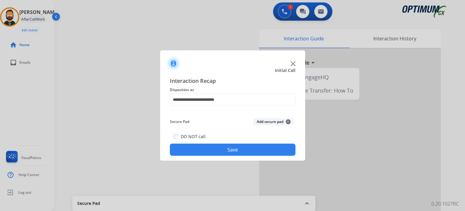
click at [210, 151] on button "Save" at bounding box center [233, 149] width 126 height 12
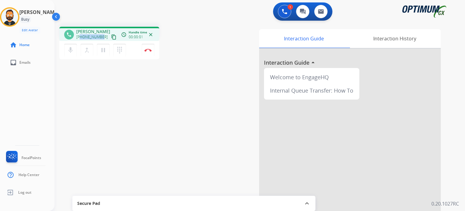
drag, startPoint x: 102, startPoint y: 36, endPoint x: 80, endPoint y: 37, distance: 22.1
click at [80, 37] on div "[PHONE_NUMBER] content_copy" at bounding box center [96, 36] width 41 height 7
click at [149, 51] on img at bounding box center [148, 49] width 7 height 3
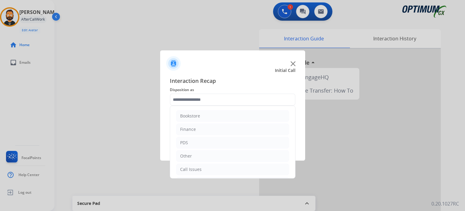
click at [221, 103] on input "text" at bounding box center [233, 99] width 126 height 12
click at [215, 142] on li "Initial Application" at bounding box center [232, 143] width 113 height 12
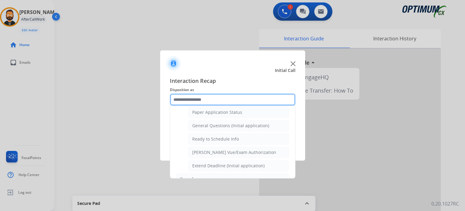
scroll to position [363, 0]
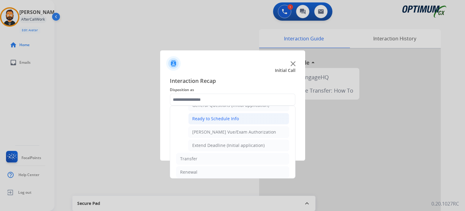
click at [223, 115] on div "Ready to Schedule Info" at bounding box center [215, 118] width 47 height 6
type input "**********"
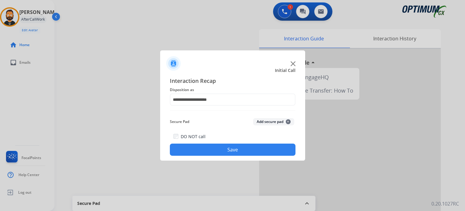
click at [214, 150] on button "Save" at bounding box center [233, 149] width 126 height 12
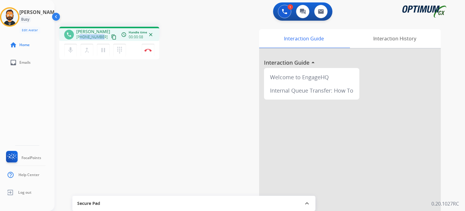
drag, startPoint x: 102, startPoint y: 35, endPoint x: 79, endPoint y: 39, distance: 23.1
click at [79, 39] on div "[PHONE_NUMBER] content_copy" at bounding box center [96, 36] width 41 height 7
click at [148, 49] on img at bounding box center [148, 49] width 7 height 3
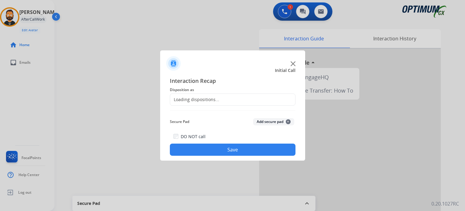
click at [212, 100] on div "Loading dispositions..." at bounding box center [194, 99] width 49 height 6
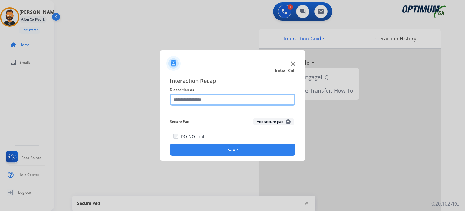
click at [212, 100] on input "text" at bounding box center [233, 99] width 126 height 12
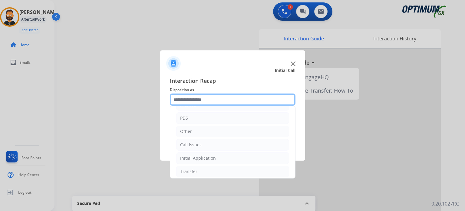
scroll to position [40, 0]
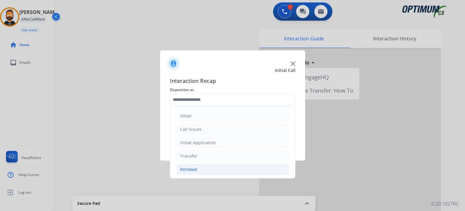
click at [198, 171] on li "Renewal" at bounding box center [232, 169] width 113 height 12
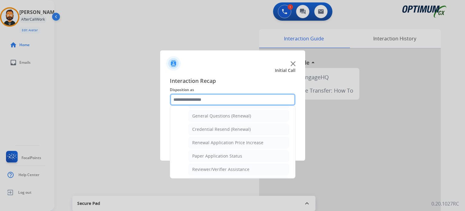
scroll to position [231, 0]
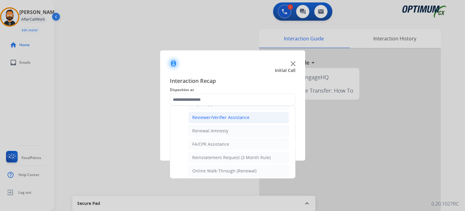
click at [216, 114] on div "Reviewer/Verifier Assistance" at bounding box center [220, 117] width 57 height 6
type input "**********"
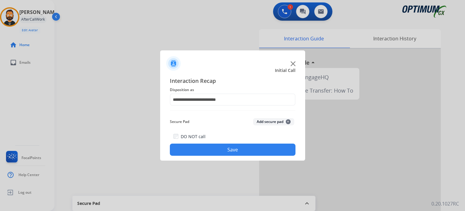
click at [224, 153] on button "Save" at bounding box center [233, 149] width 126 height 12
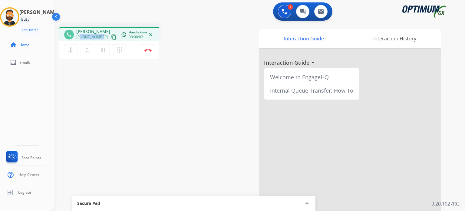
drag, startPoint x: 102, startPoint y: 37, endPoint x: 80, endPoint y: 37, distance: 21.8
click at [80, 37] on div "[PHONE_NUMBER] content_copy" at bounding box center [96, 36] width 41 height 7
click at [149, 51] on img at bounding box center [148, 49] width 7 height 3
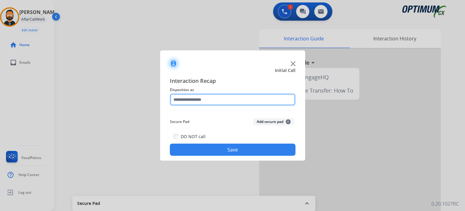
drag, startPoint x: 198, startPoint y: 100, endPoint x: 203, endPoint y: 105, distance: 7.3
click at [198, 100] on input "text" at bounding box center [233, 99] width 126 height 12
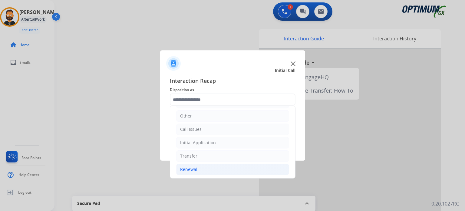
click at [204, 167] on li "Renewal" at bounding box center [232, 169] width 113 height 12
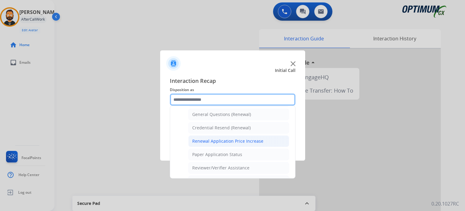
scroll to position [171, 0]
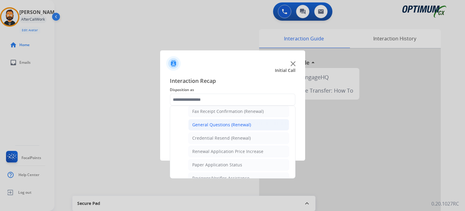
click at [211, 123] on div "General Questions (Renewal)" at bounding box center [221, 124] width 59 height 6
type input "**********"
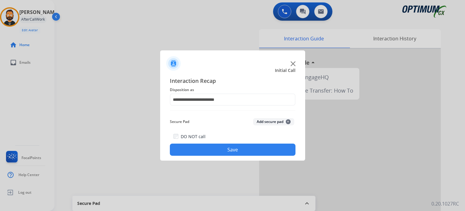
click at [218, 150] on button "Save" at bounding box center [233, 149] width 126 height 12
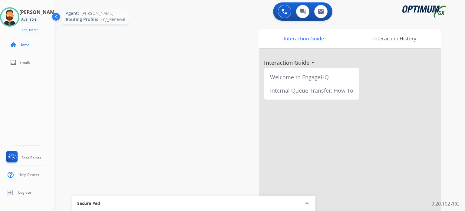
click at [18, 17] on img at bounding box center [9, 16] width 17 height 17
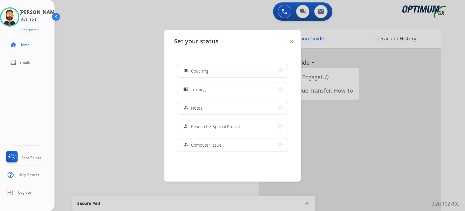
scroll to position [151, 0]
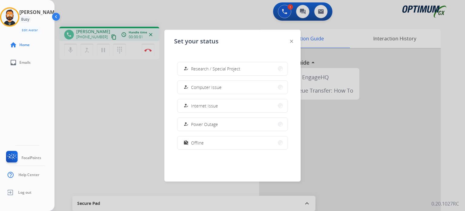
click at [292, 41] on img at bounding box center [291, 41] width 3 height 3
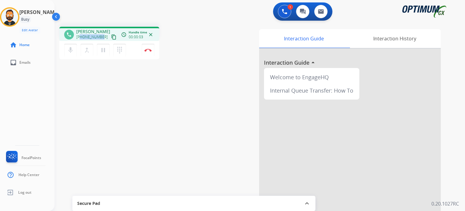
drag, startPoint x: 102, startPoint y: 37, endPoint x: 80, endPoint y: 38, distance: 22.2
click at [80, 38] on div "[PHONE_NUMBER] content_copy" at bounding box center [96, 36] width 41 height 7
click at [148, 51] on img at bounding box center [148, 49] width 7 height 3
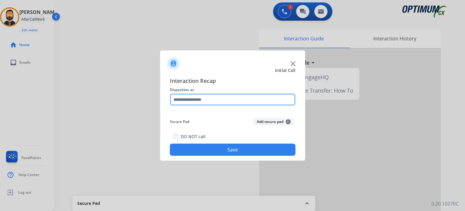
click at [211, 100] on input "text" at bounding box center [233, 99] width 126 height 12
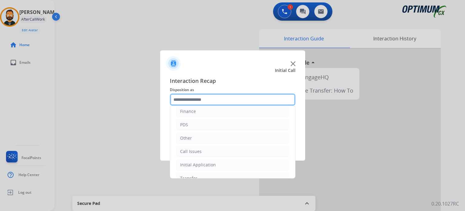
scroll to position [40, 0]
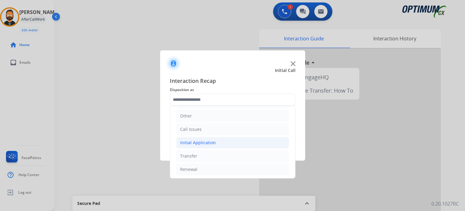
click at [217, 143] on li "Initial Application" at bounding box center [232, 143] width 113 height 12
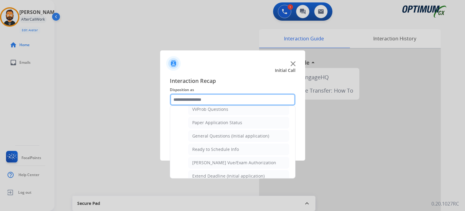
scroll to position [343, 0]
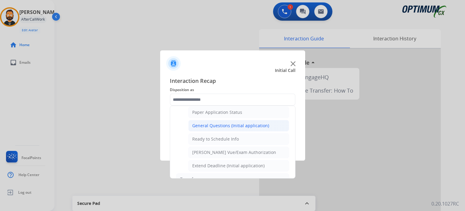
click at [214, 122] on div "General Questions (Initial application)" at bounding box center [230, 125] width 77 height 6
type input "**********"
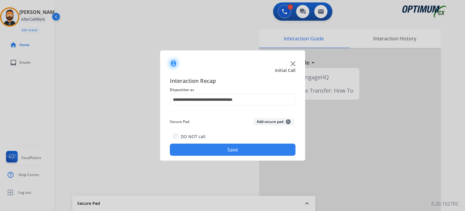
click at [215, 149] on button "Save" at bounding box center [233, 149] width 126 height 12
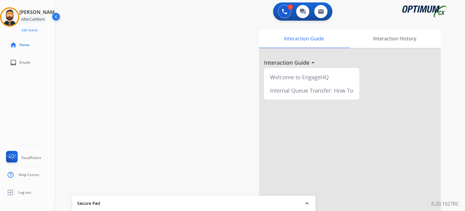
drag, startPoint x: 13, startPoint y: 14, endPoint x: 30, endPoint y: 18, distance: 17.6
click at [13, 14] on img at bounding box center [9, 16] width 17 height 17
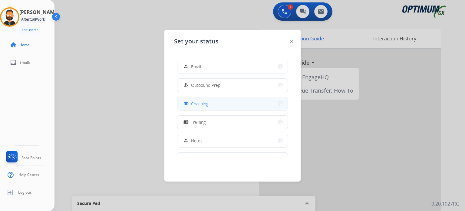
scroll to position [91, 0]
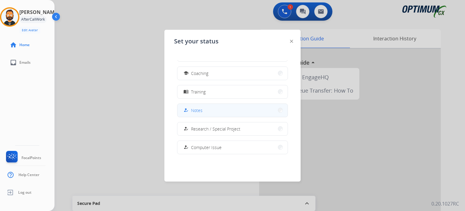
click at [209, 110] on button "how_to_reg Notes" at bounding box center [233, 110] width 110 height 13
